Goal: Navigation & Orientation: Find specific page/section

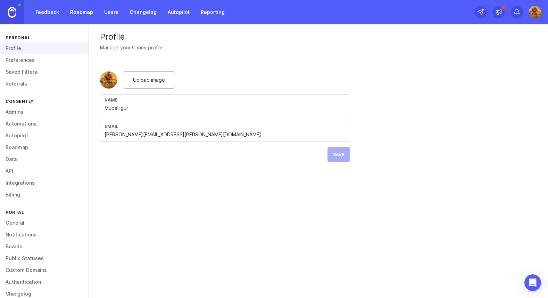
click at [49, 13] on link "Feedback" at bounding box center [47, 12] width 32 height 13
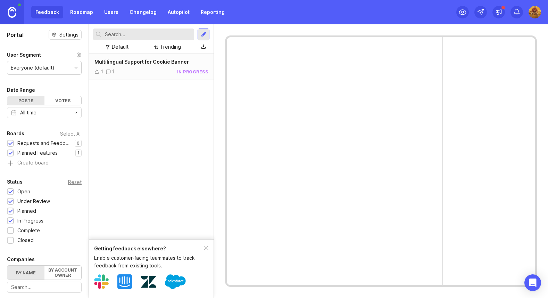
click at [87, 12] on link "Roadmap" at bounding box center [81, 12] width 31 height 13
